Goal: Transaction & Acquisition: Purchase product/service

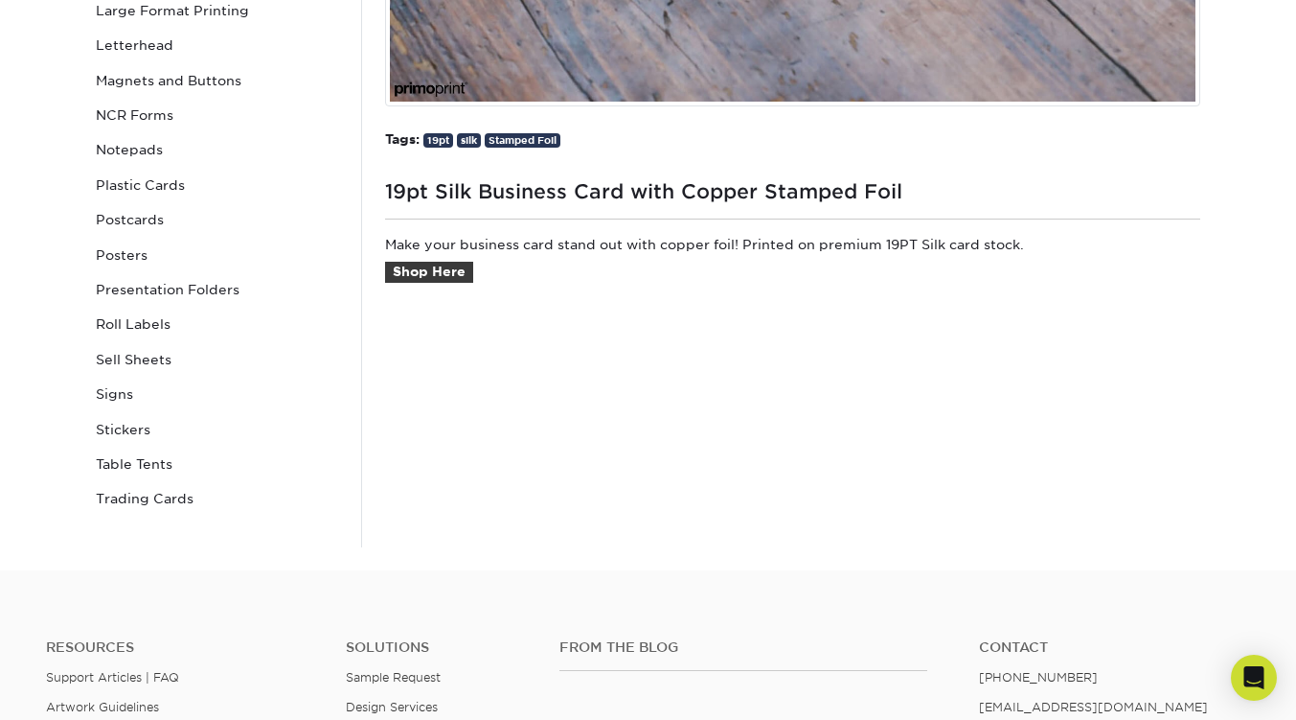
scroll to position [862, 0]
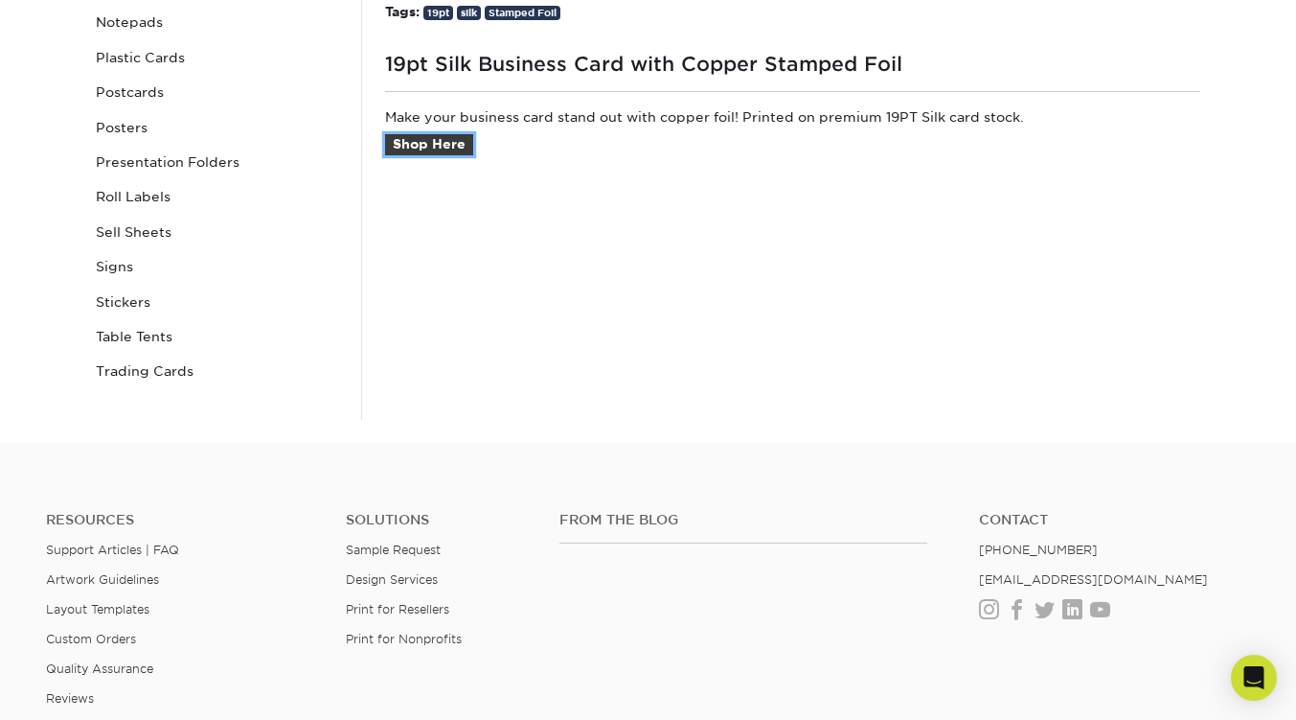
click at [427, 144] on link "Shop Here" at bounding box center [429, 144] width 88 height 21
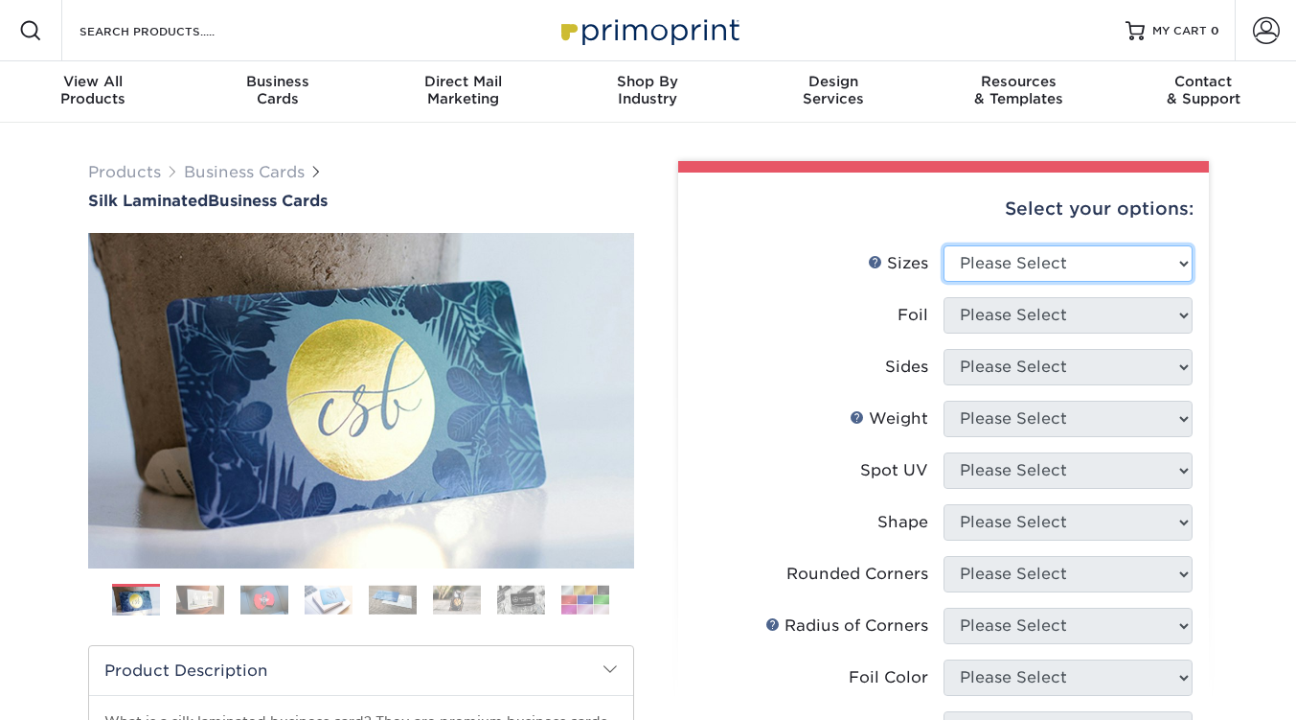
click at [1069, 257] on select "Please Select 1.5" x 3.5" - Mini 1.75" x 3.5" - Mini 2" x 2" - Square 2" x 3" -…" at bounding box center [1068, 263] width 249 height 36
select select "2.00x3.50"
click at [944, 245] on select "Please Select 1.5" x 3.5" - Mini 1.75" x 3.5" - Mini 2" x 2" - Square 2" x 3" -…" at bounding box center [1068, 263] width 249 height 36
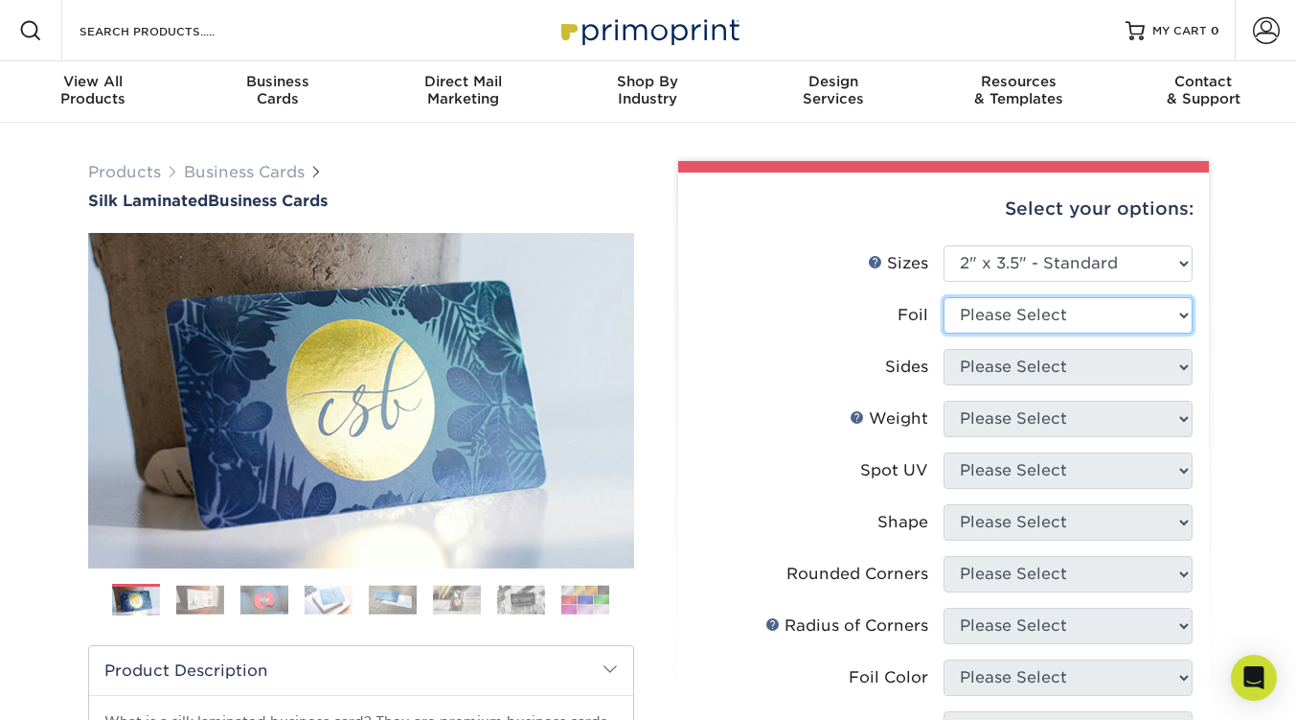
click at [1012, 312] on select "Please Select Yes No" at bounding box center [1068, 315] width 249 height 36
select select "1"
click at [944, 297] on select "Please Select Yes No" at bounding box center [1068, 315] width 249 height 36
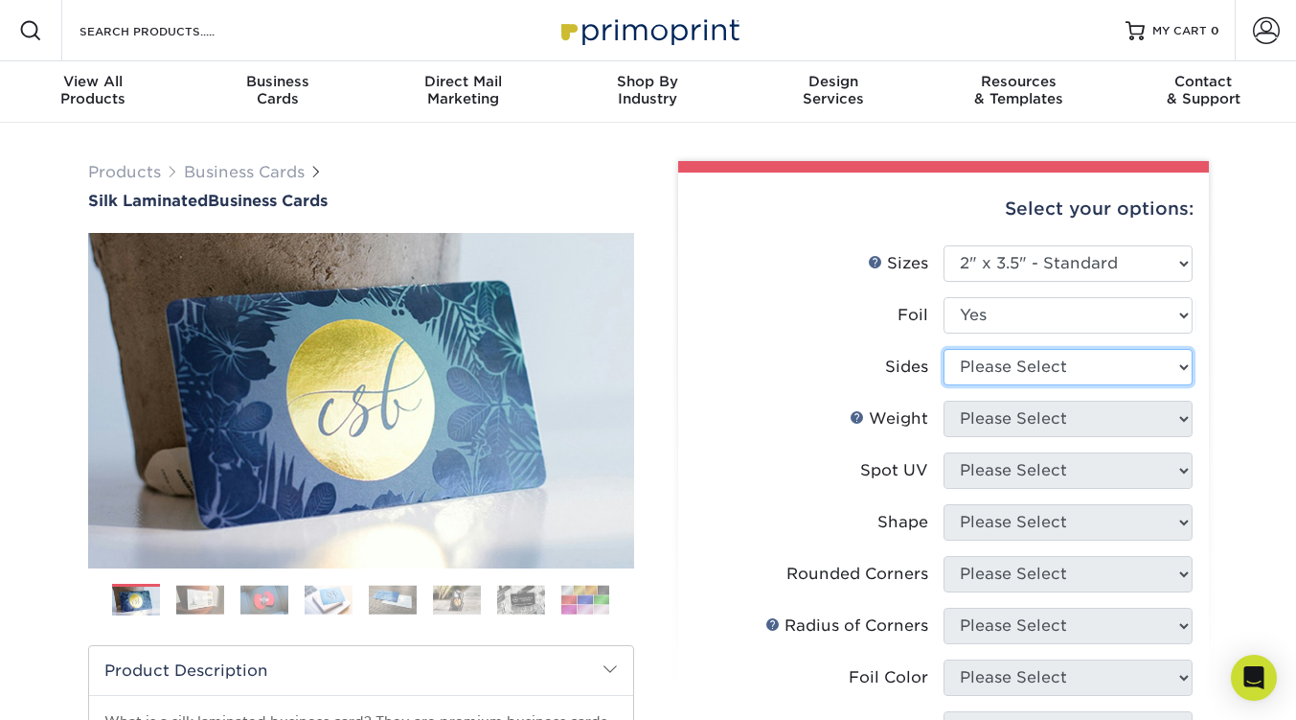
click at [1016, 360] on select "Please Select Print Both Sides - Foil Both Sides Print Both Sides - Foil Front …" at bounding box center [1068, 367] width 249 height 36
select select "34527644-b4fd-4ffb-9092-1318eefcd9d9"
click at [944, 349] on select "Please Select Print Both Sides - Foil Both Sides Print Both Sides - Foil Front …" at bounding box center [1068, 367] width 249 height 36
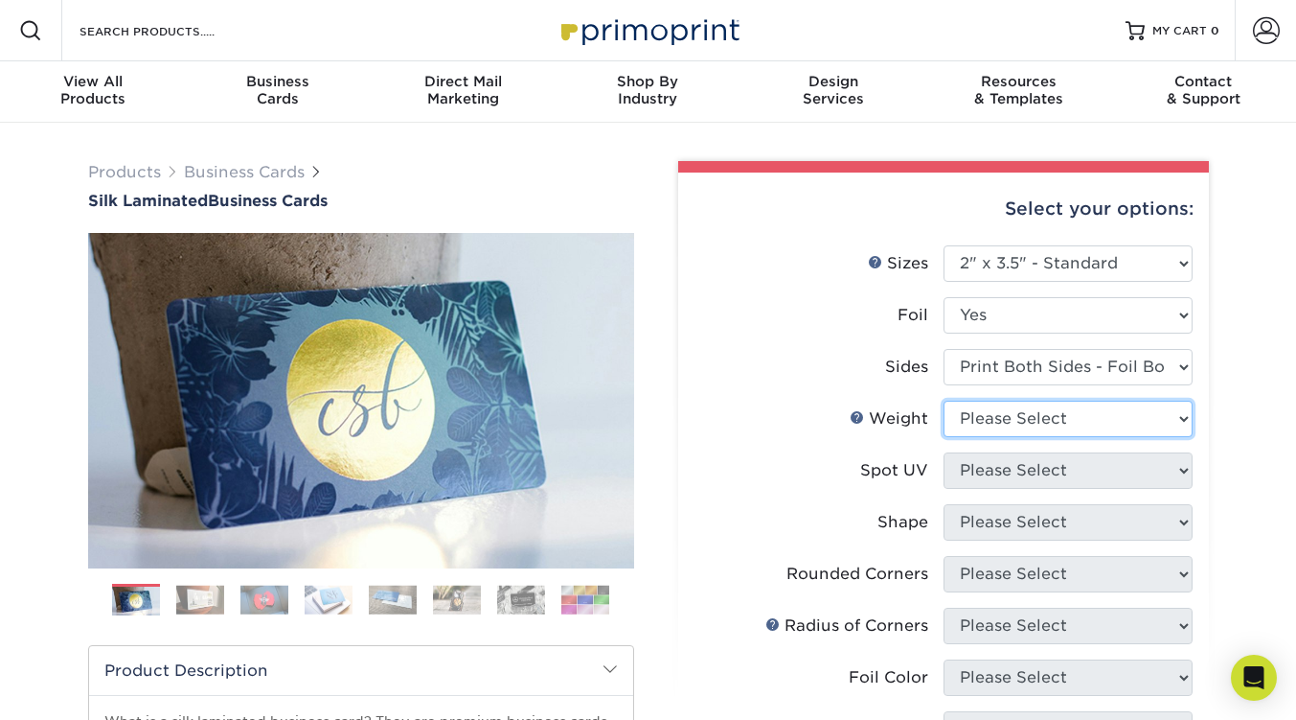
click at [1014, 422] on select "Please Select 16PT" at bounding box center [1068, 419] width 249 height 36
select select "16PT"
click at [944, 401] on select "Please Select 16PT" at bounding box center [1068, 419] width 249 height 36
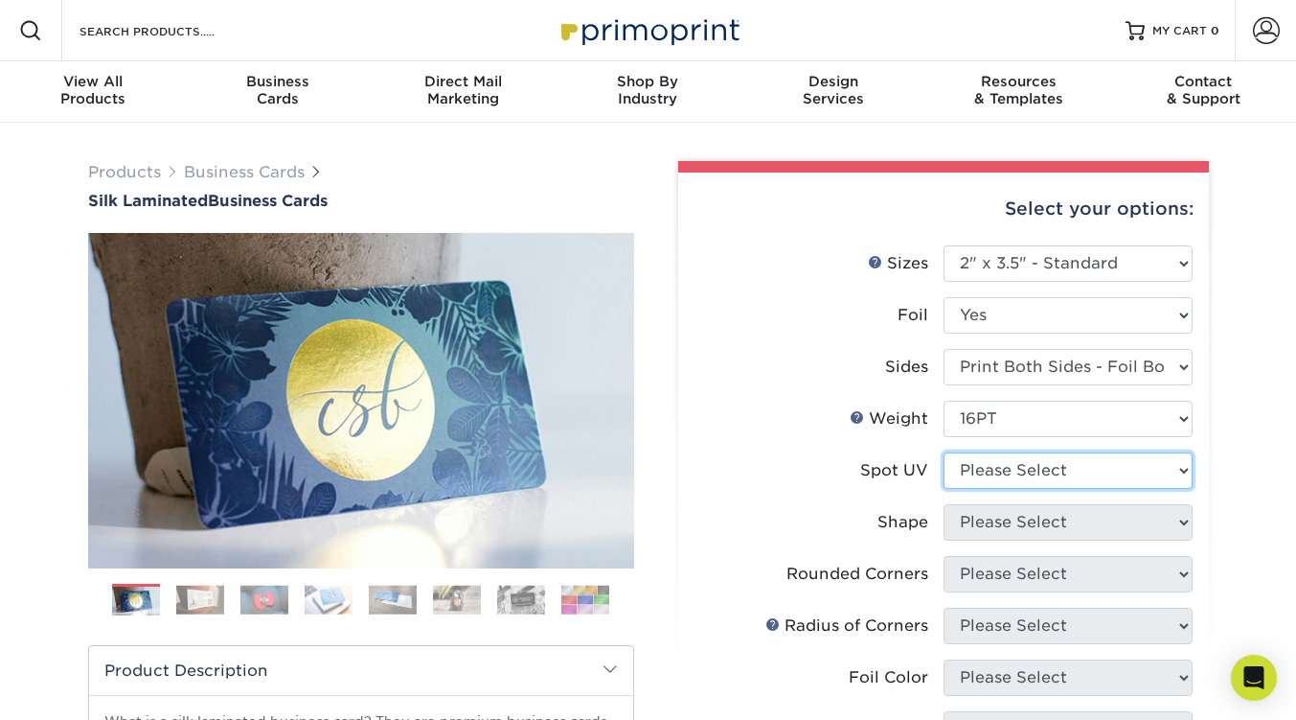
click at [1015, 469] on select "Please Select No Spot UV Front and Back (Both Sides) Front Only Back Only" at bounding box center [1068, 470] width 249 height 36
select select "3"
click at [944, 452] on select "Please Select No Spot UV Front and Back (Both Sides) Front Only Back Only" at bounding box center [1068, 470] width 249 height 36
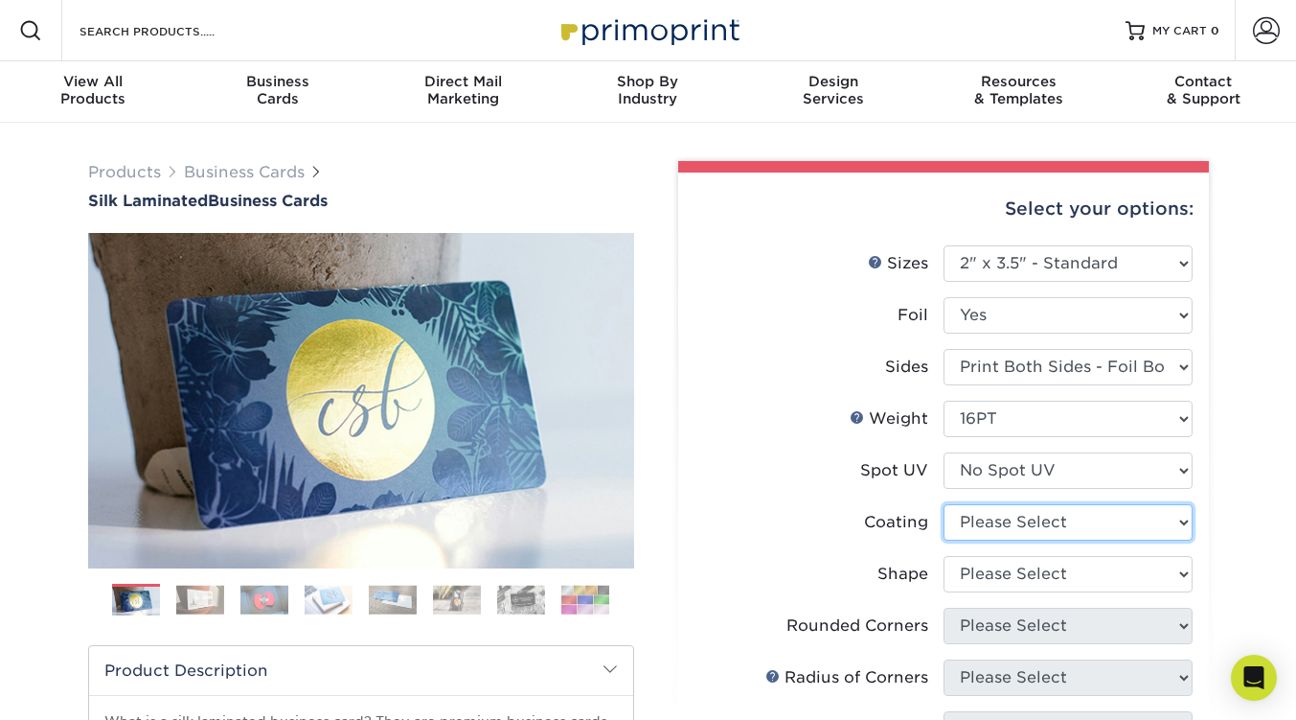
click at [1011, 516] on select at bounding box center [1068, 522] width 249 height 36
select select "3e7618de-abca-4bda-9f97-8b9129e913d8"
click at [944, 504] on select at bounding box center [1068, 522] width 249 height 36
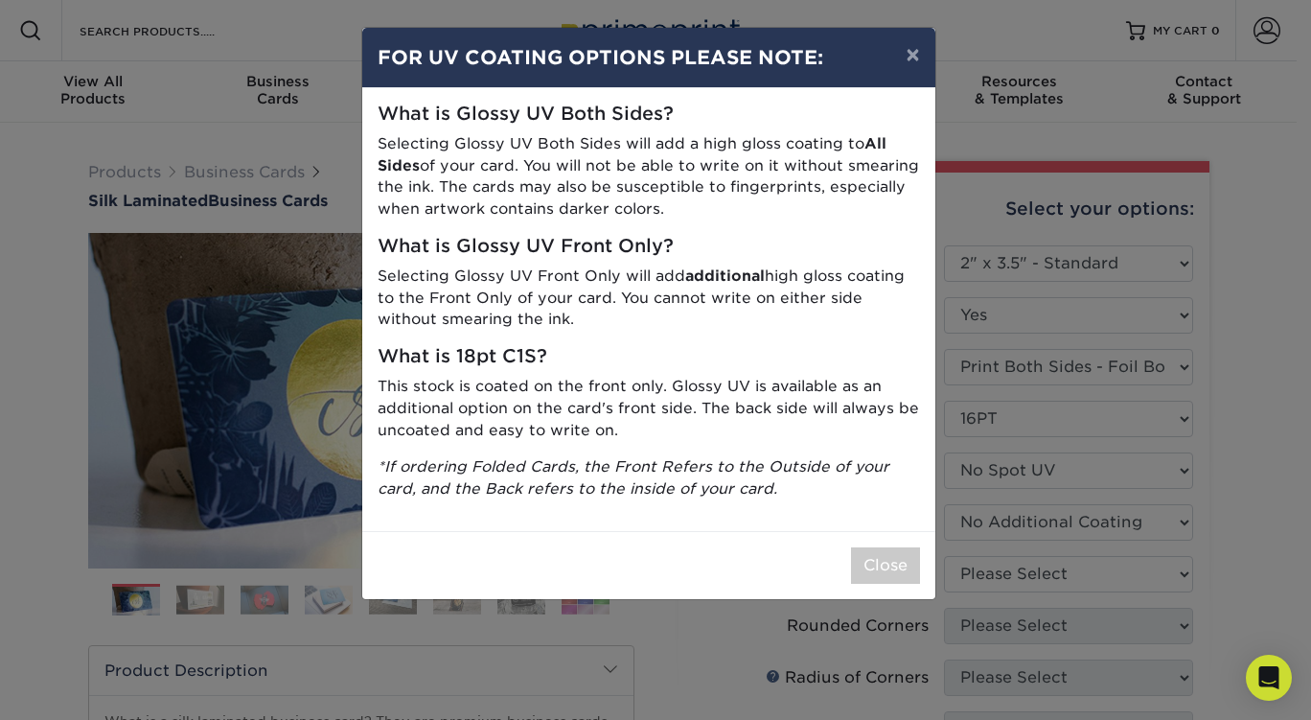
click at [1008, 571] on div "× FOR UV COATING OPTIONS PLEASE NOTE: What is Glossy UV Both Sides? Selecting G…" at bounding box center [655, 360] width 1311 height 720
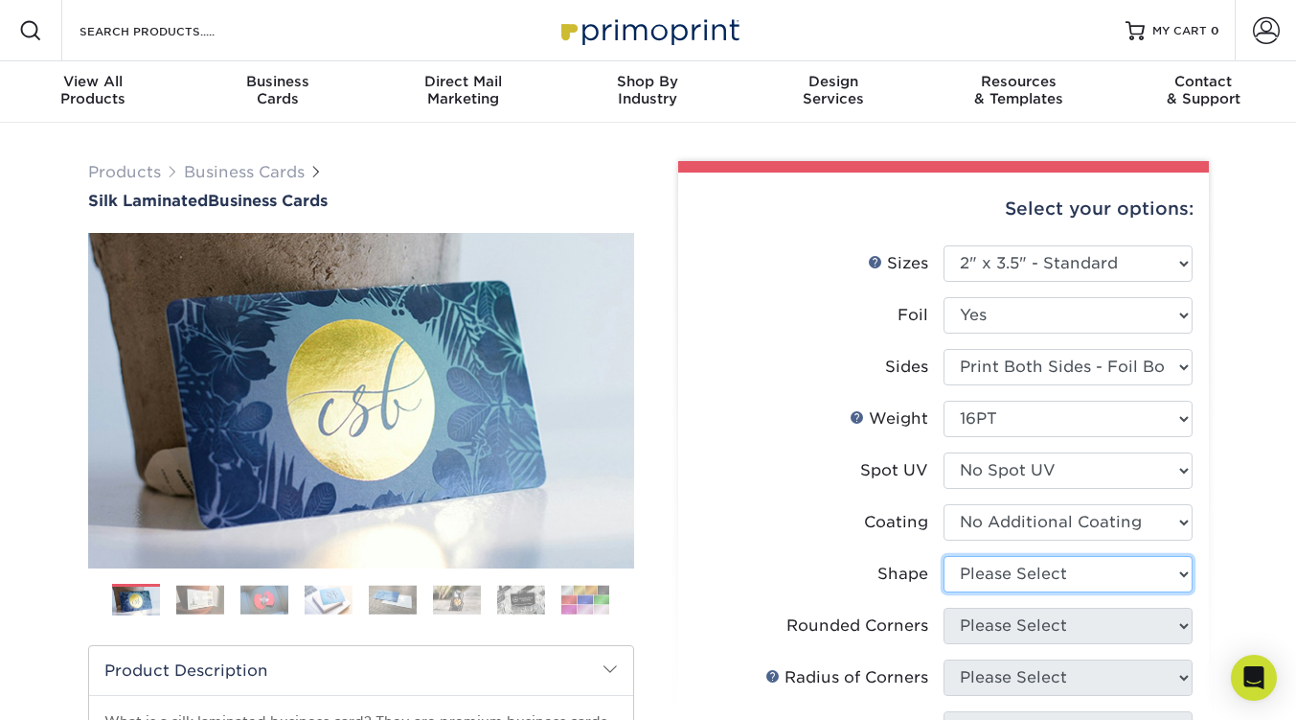
click at [1005, 572] on select "Please Select Standard" at bounding box center [1068, 574] width 249 height 36
select select "standard"
click at [944, 556] on select "Please Select Standard" at bounding box center [1068, 574] width 249 height 36
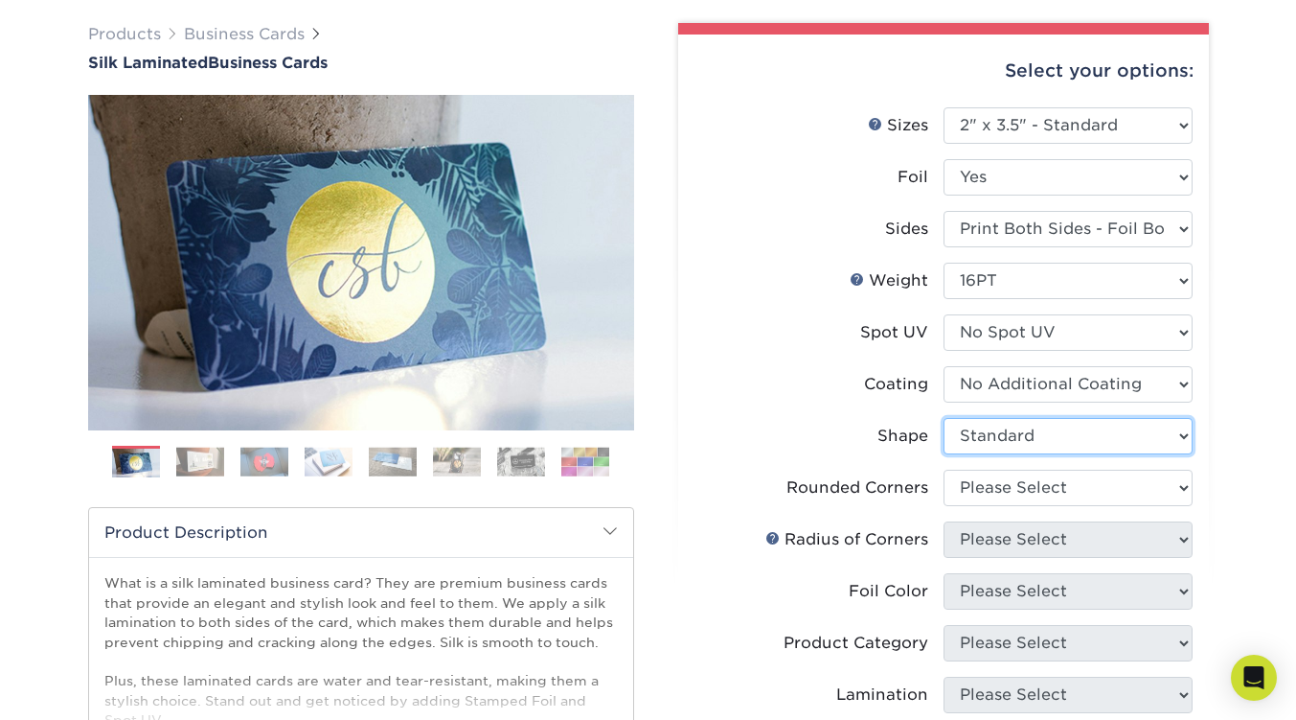
scroll to position [192, 0]
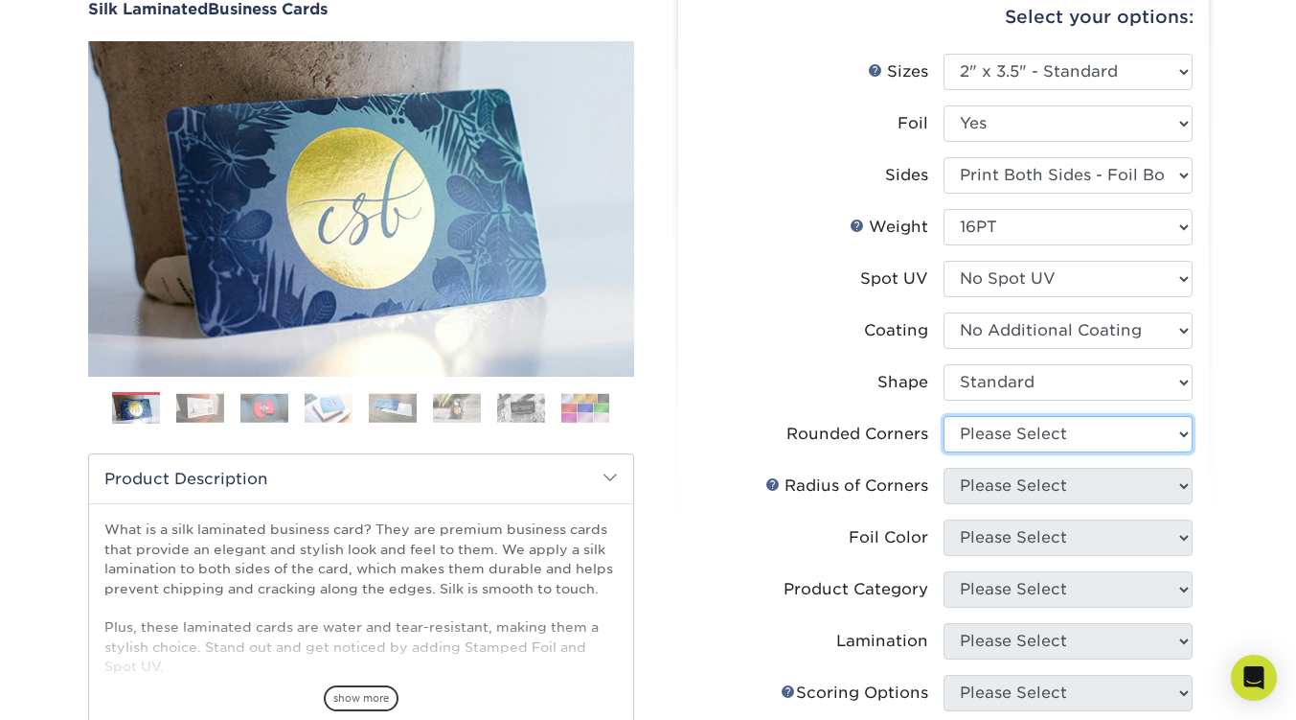
click at [995, 444] on select "Please Select Yes - Round 2 Corners Yes - Round 4 Corners No" at bounding box center [1068, 434] width 249 height 36
select select "0"
click at [944, 416] on select "Please Select Yes - Round 2 Corners Yes - Round 4 Corners No" at bounding box center [1068, 434] width 249 height 36
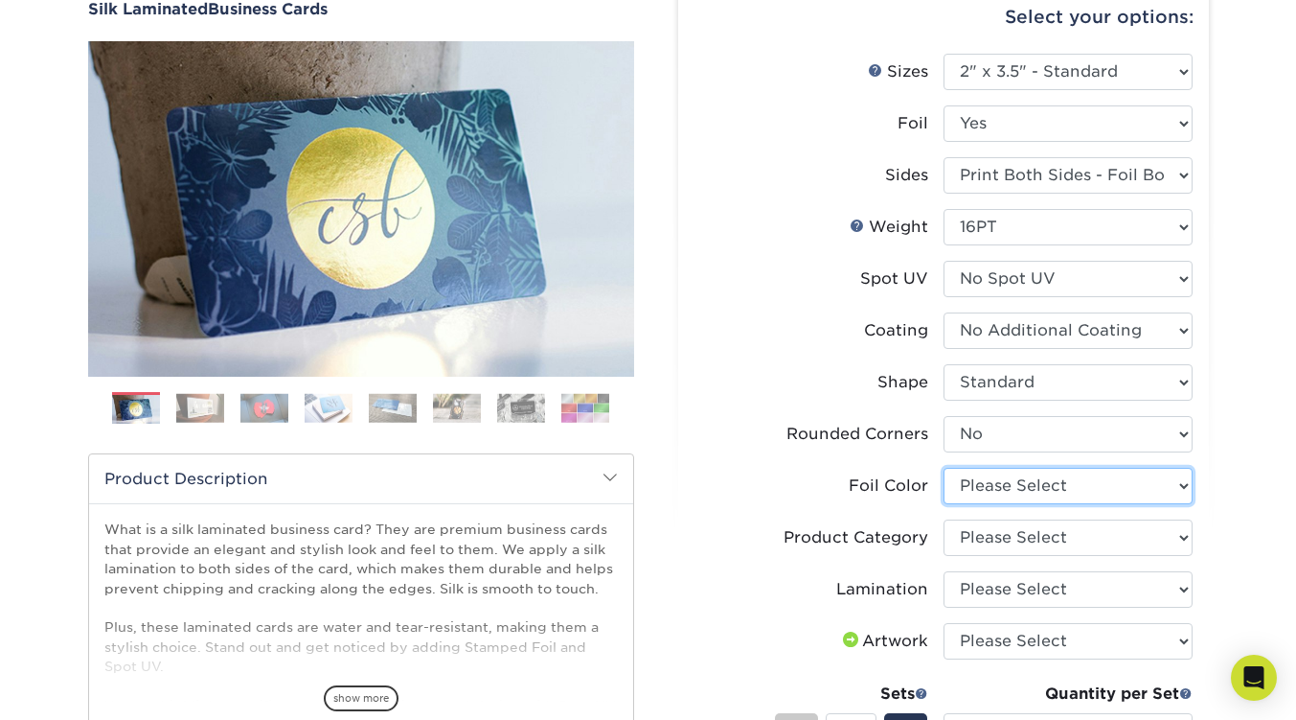
click at [1004, 488] on select "Please Select Silver Foil Black Foil Blue Foil Copper Foil Gold Foil Red Foil R…" at bounding box center [1068, 486] width 249 height 36
select select "247ef47b-9551-4237-b38d-69a5d0733ec5"
click at [944, 468] on select "Please Select Silver Foil Black Foil Blue Foil Copper Foil Gold Foil Red Foil R…" at bounding box center [1068, 486] width 249 height 36
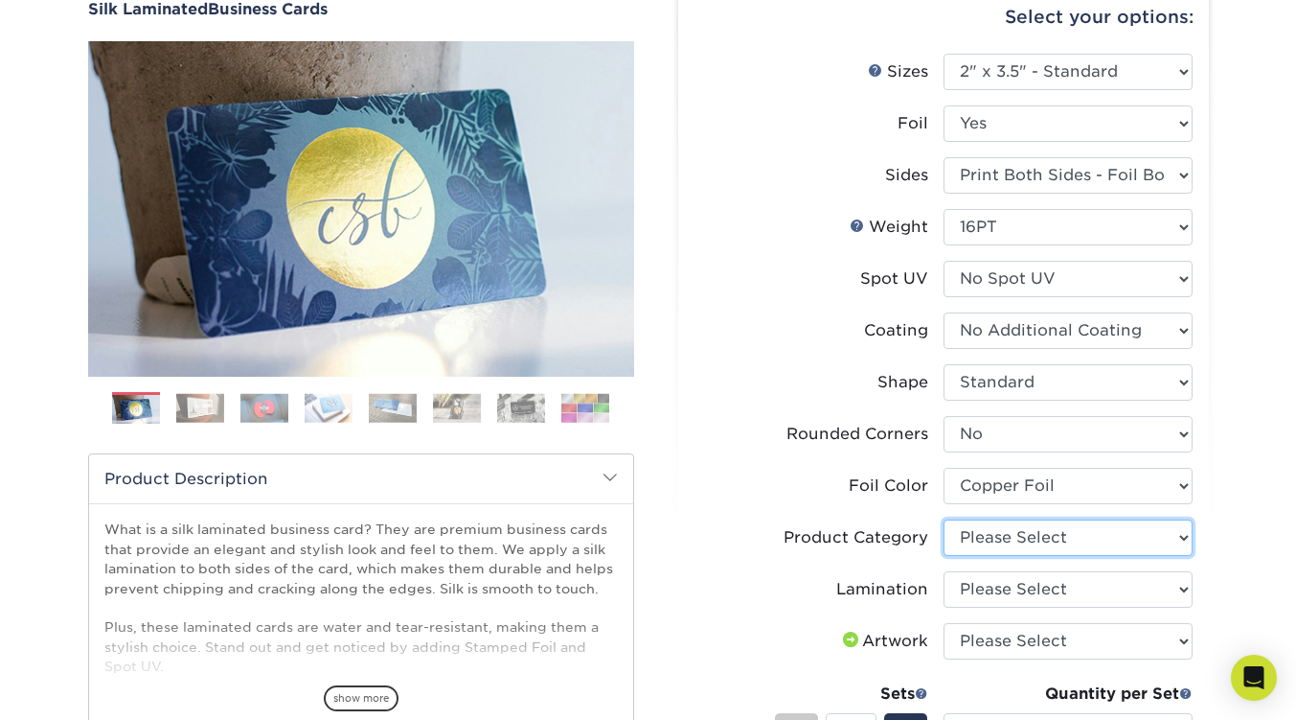
click at [1003, 536] on select "Please Select Business Cards" at bounding box center [1068, 537] width 249 height 36
select select "3b5148f1-0588-4f88-a218-97bcfdce65c1"
click at [944, 519] on select "Please Select Business Cards" at bounding box center [1068, 537] width 249 height 36
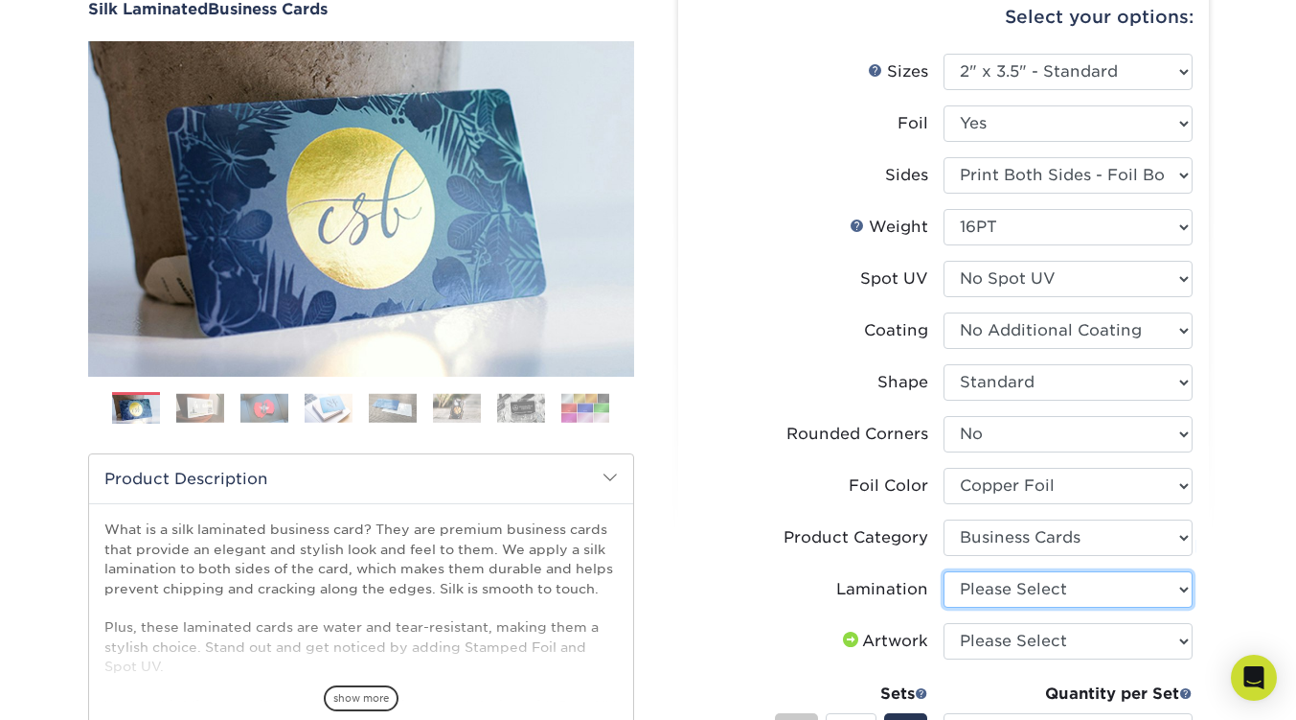
click at [1016, 583] on select "Please Select Silk" at bounding box center [1068, 589] width 249 height 36
select select "ccacb42f-45f7-42d3-bbd3-7c8421cf37f0"
click at [944, 571] on select "Please Select Silk" at bounding box center [1068, 589] width 249 height 36
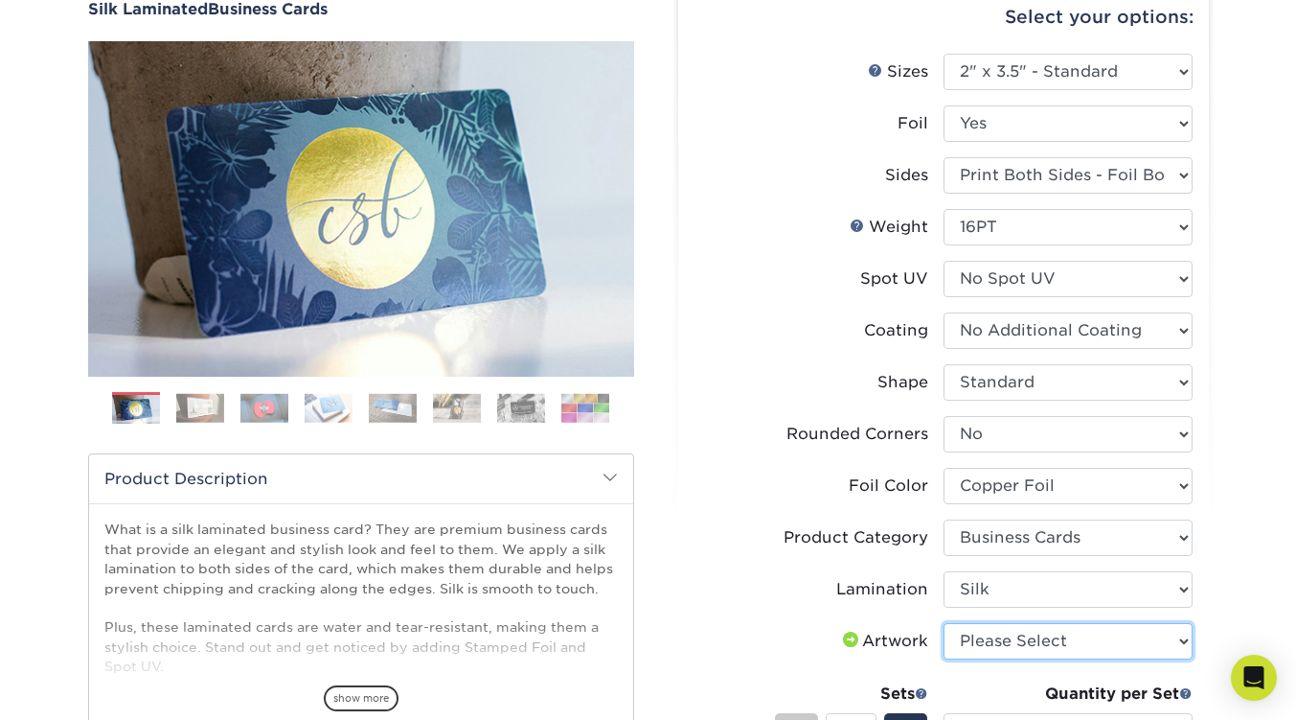
click at [1015, 635] on select "Please Select I will upload files I need a design - $100" at bounding box center [1068, 641] width 249 height 36
select select "upload"
click at [944, 623] on select "Please Select I will upload files I need a design - $100" at bounding box center [1068, 641] width 249 height 36
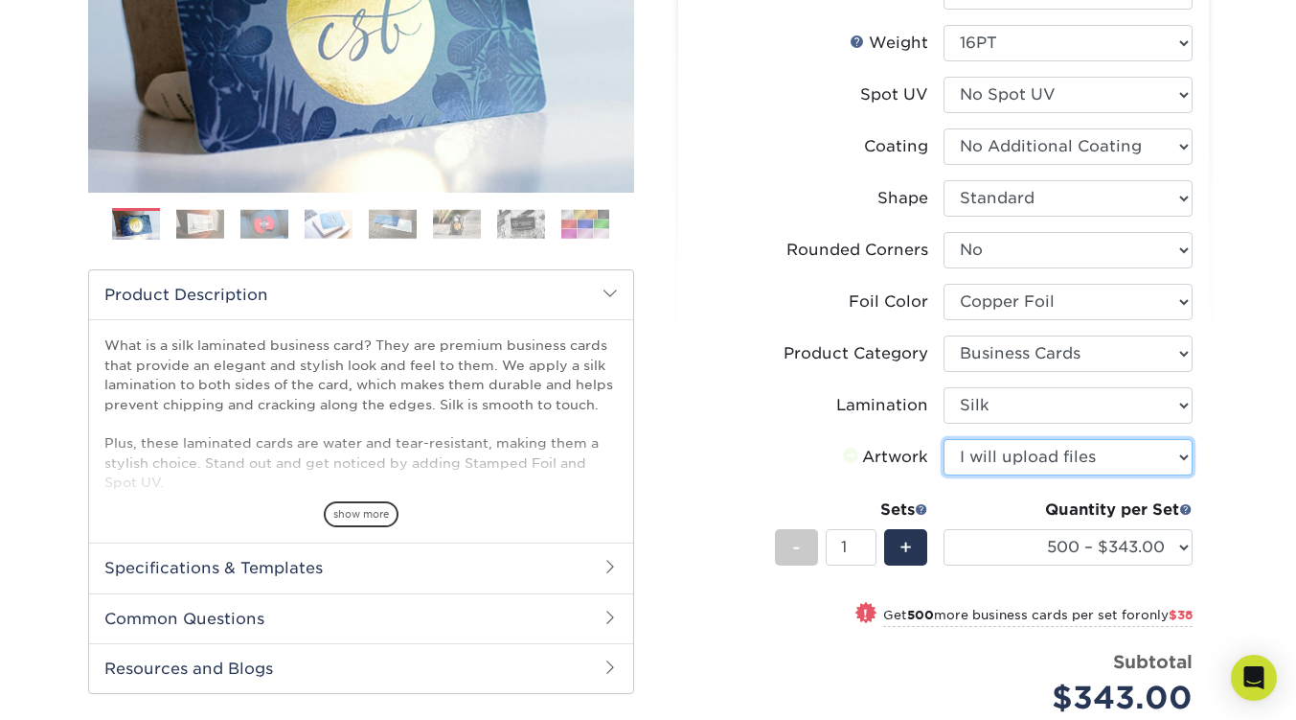
scroll to position [479, 0]
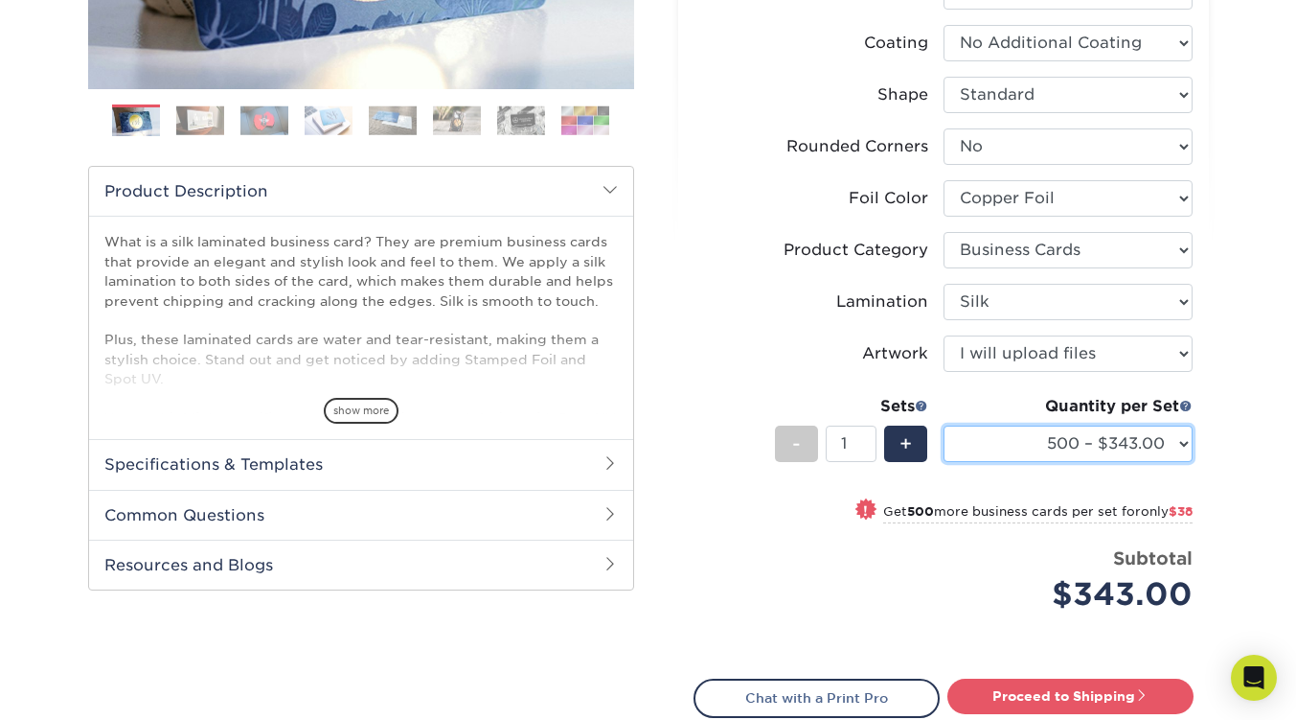
click at [1045, 442] on select "500 – $343.00 1000 – $381.00 2500 – $886.00 5000 – $1659.00" at bounding box center [1068, 443] width 249 height 36
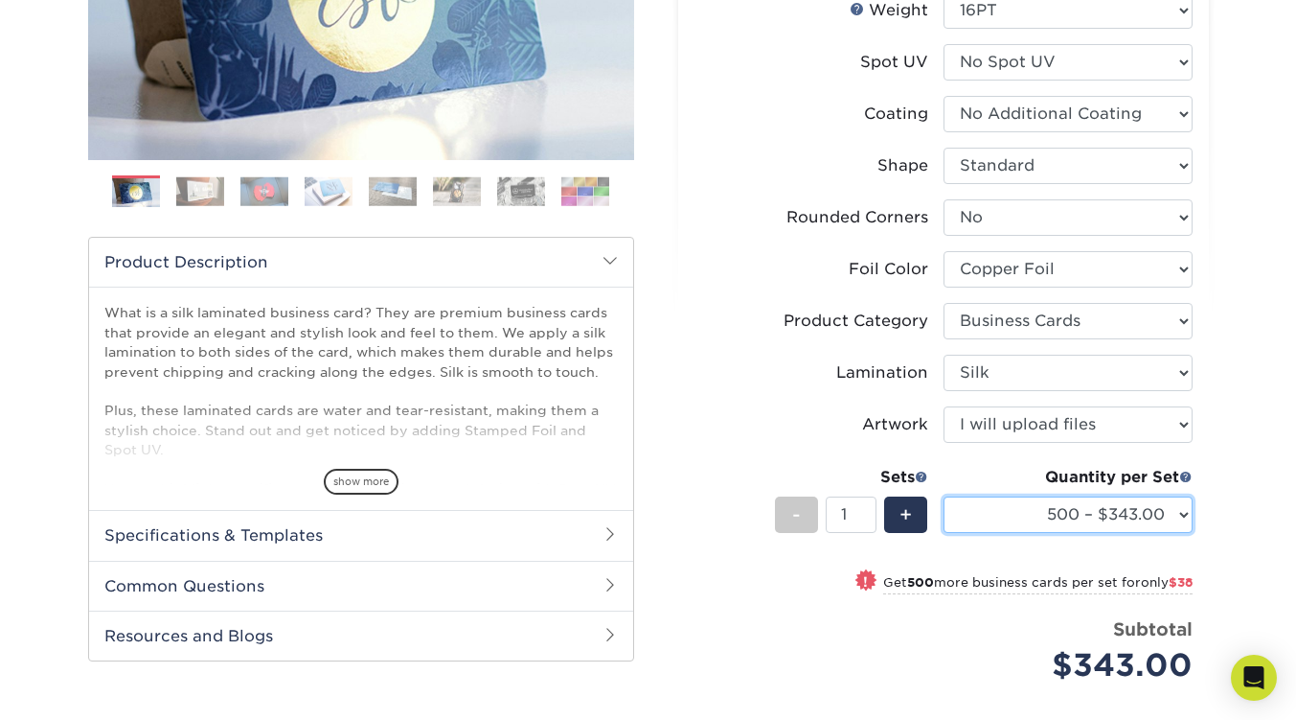
scroll to position [575, 0]
